Goal: Entertainment & Leisure: Consume media (video, audio)

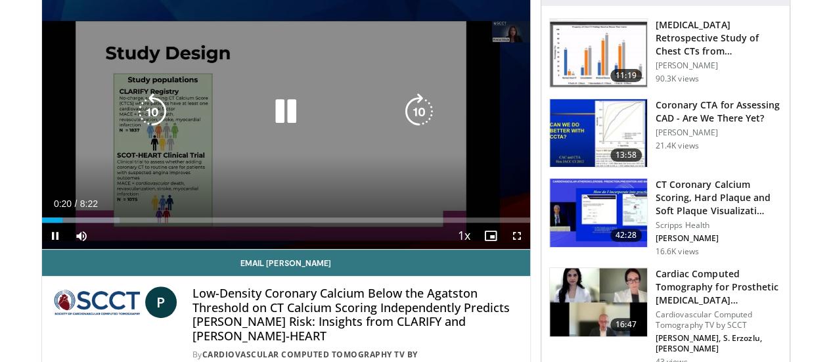
scroll to position [100, 0]
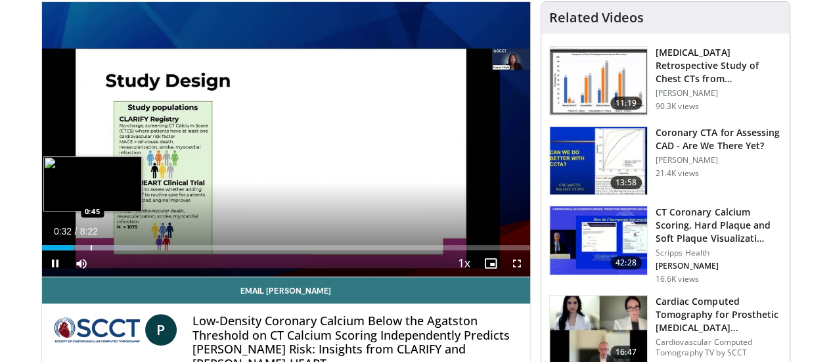
click at [57, 250] on div "Loaded : 19.88% 0:33 0:45" at bounding box center [286, 244] width 488 height 12
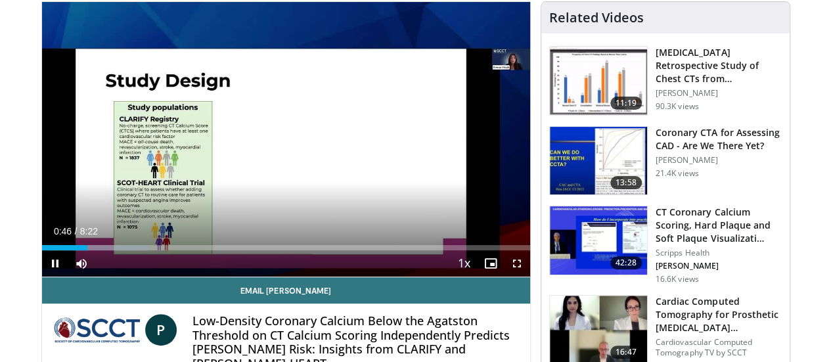
click at [74, 277] on div "Current Time 0:46 / Duration 8:22 Pause Skip Backward Skip Forward Mute Loaded …" at bounding box center [286, 263] width 488 height 26
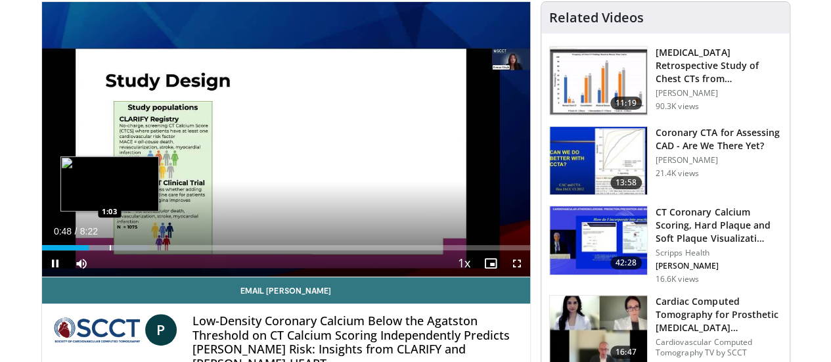
click at [110, 250] on div "Progress Bar" at bounding box center [110, 247] width 1 height 5
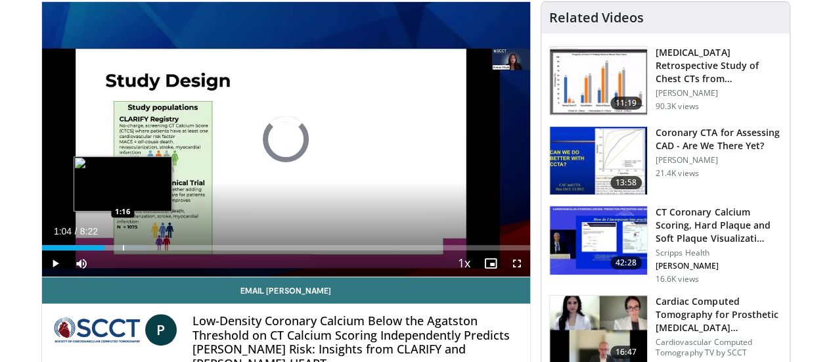
click at [123, 250] on div "Progress Bar" at bounding box center [123, 247] width 1 height 5
click at [134, 250] on div "Progress Bar" at bounding box center [134, 247] width 1 height 5
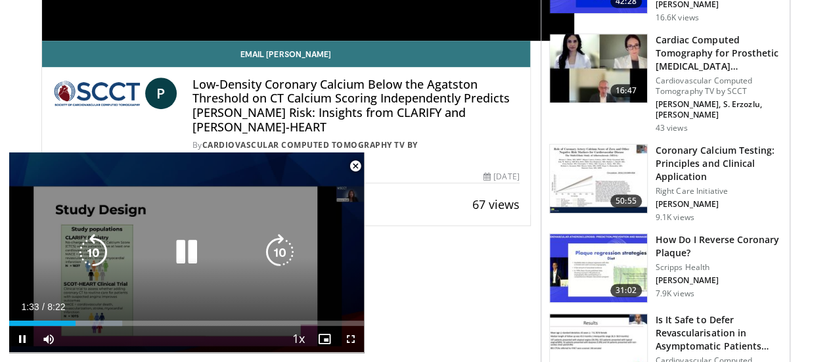
scroll to position [377, 0]
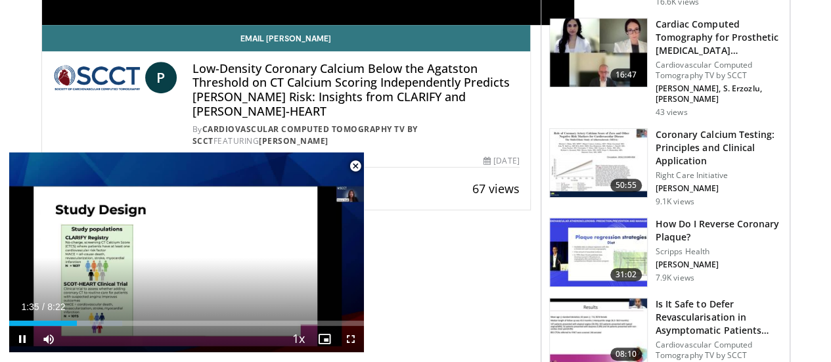
click at [353, 166] on span "Video Player" at bounding box center [355, 166] width 26 height 26
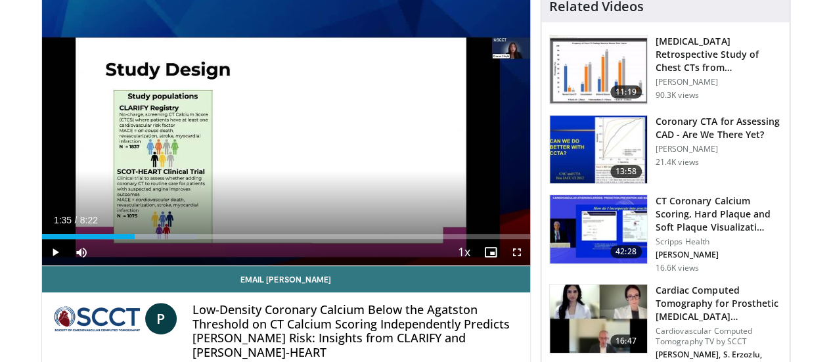
scroll to position [110, 0]
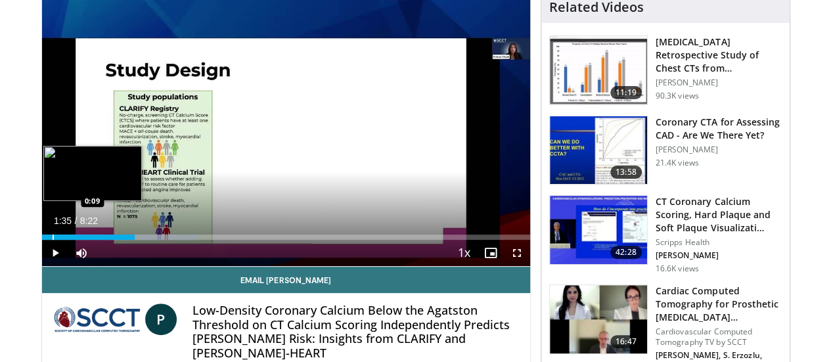
click at [53, 240] on div "Progress Bar" at bounding box center [53, 237] width 1 height 5
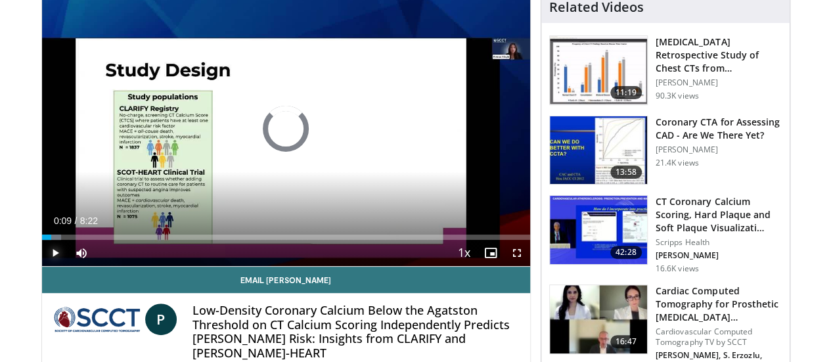
click at [42, 266] on span "Video Player" at bounding box center [55, 253] width 26 height 26
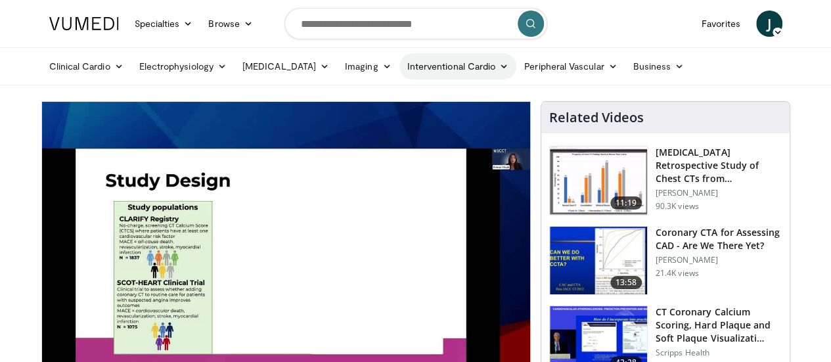
scroll to position [54, 0]
